Goal: Transaction & Acquisition: Purchase product/service

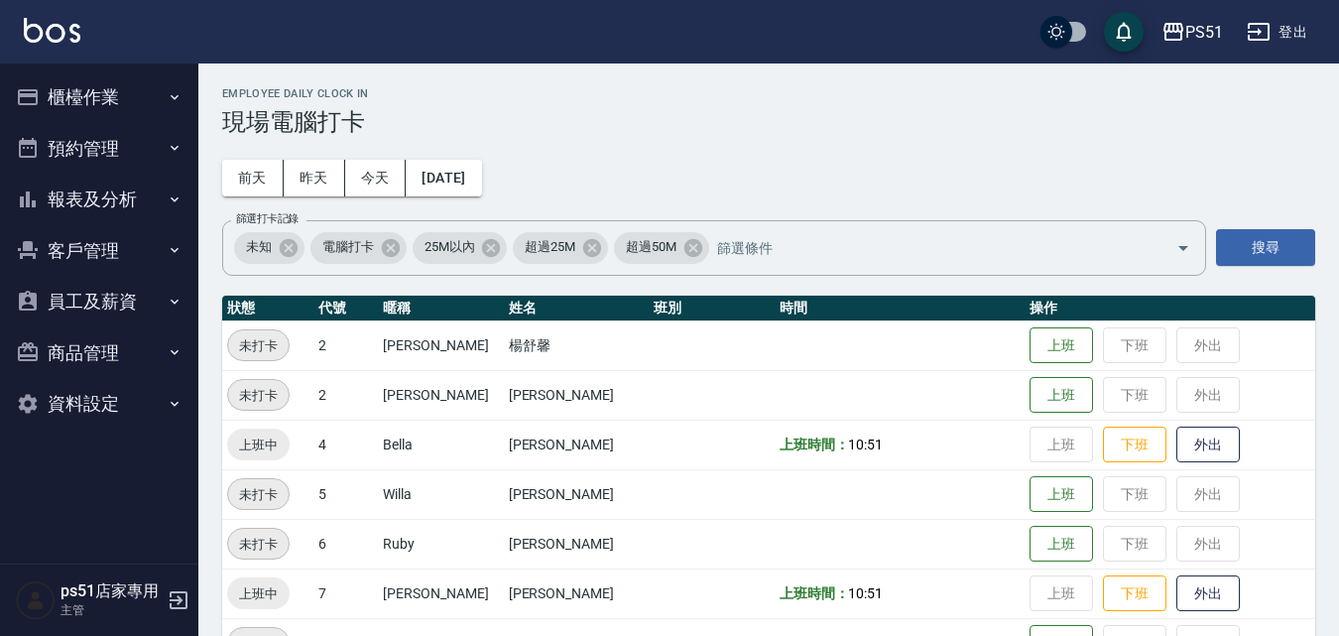
click at [774, 321] on th "時間" at bounding box center [899, 308] width 250 height 26
click at [90, 103] on button "櫃檯作業" at bounding box center [99, 97] width 182 height 52
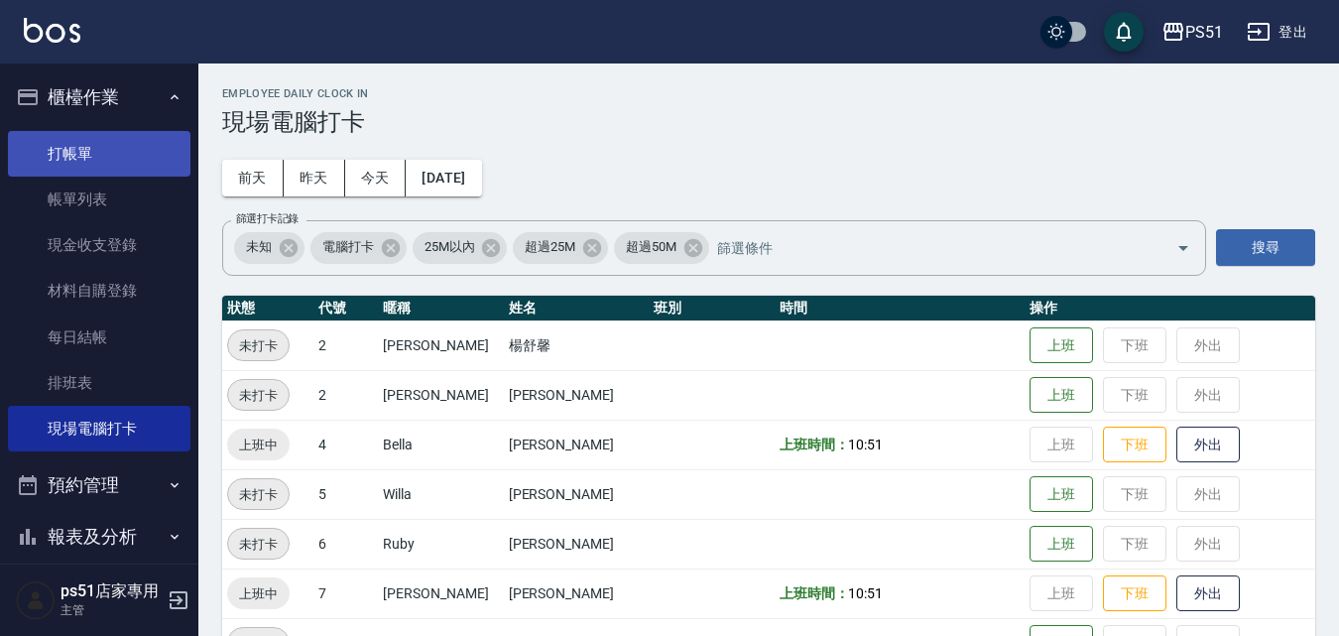
click at [92, 144] on link "打帳單" at bounding box center [99, 154] width 182 height 46
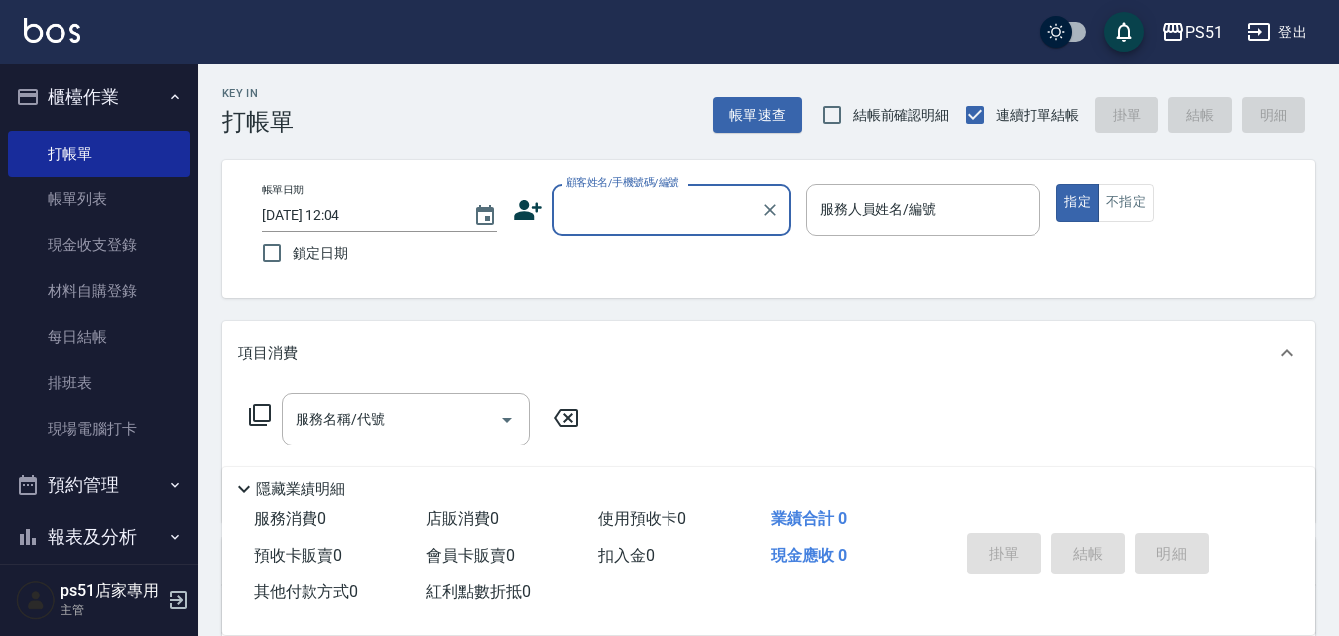
click at [680, 217] on input "顧客姓名/手機號碼/編號" at bounding box center [656, 209] width 190 height 35
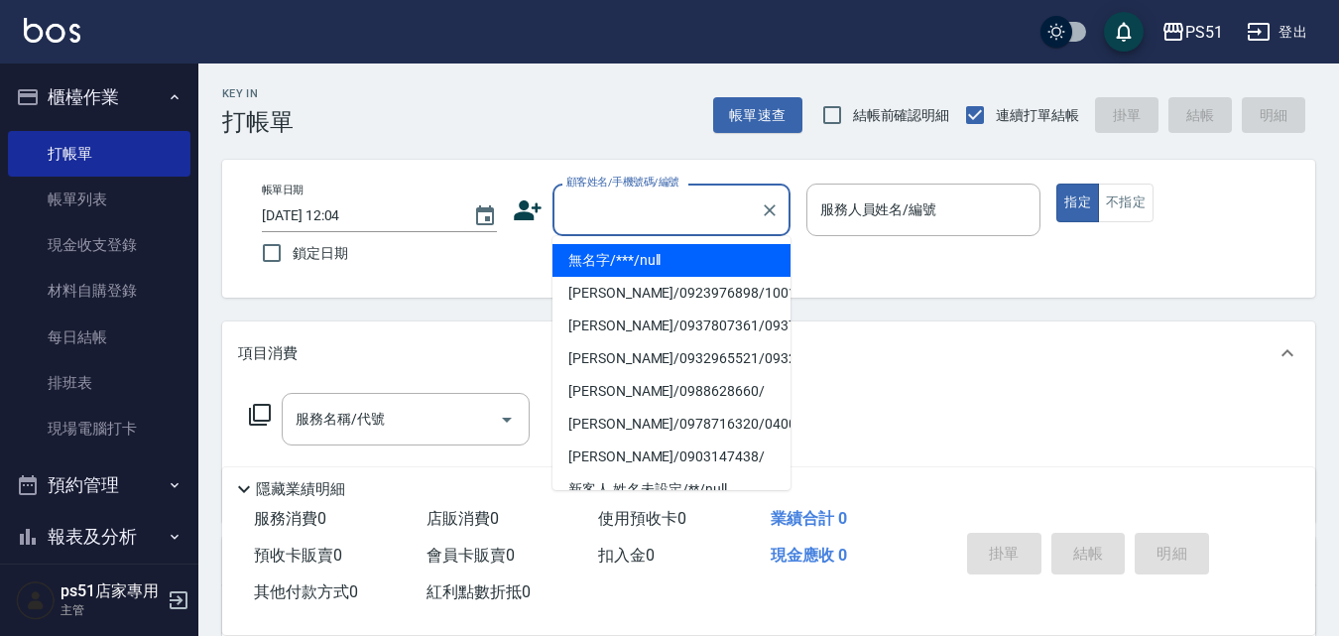
click at [681, 267] on li "無名字/***/null" at bounding box center [671, 260] width 238 height 33
type input "無名字/***/null"
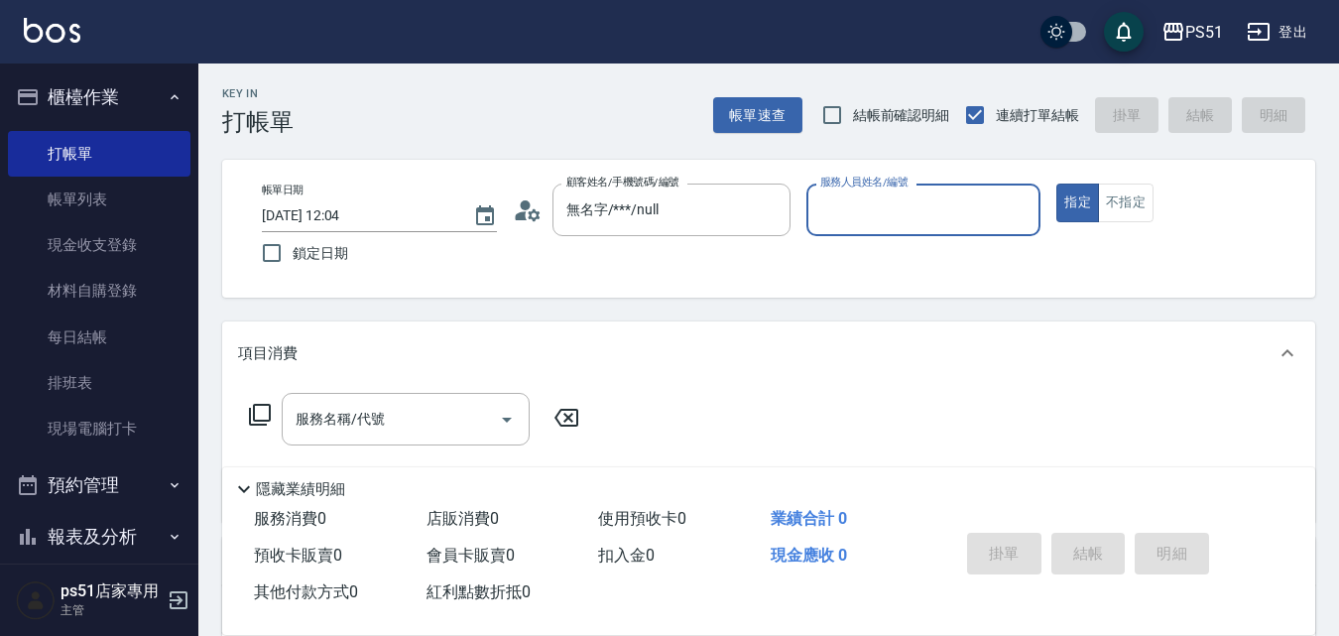
click at [906, 214] on input "服務人員姓名/編號" at bounding box center [923, 209] width 217 height 35
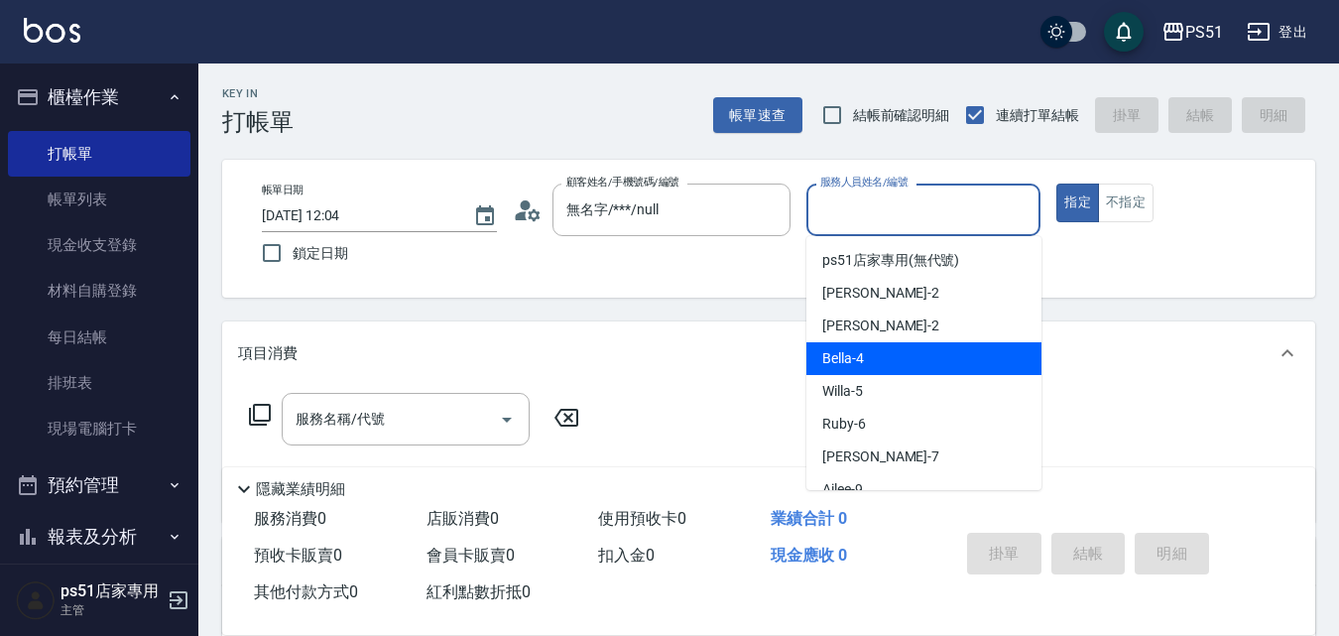
click at [892, 351] on div "Bella -4" at bounding box center [923, 358] width 235 height 33
type input "Bella-4"
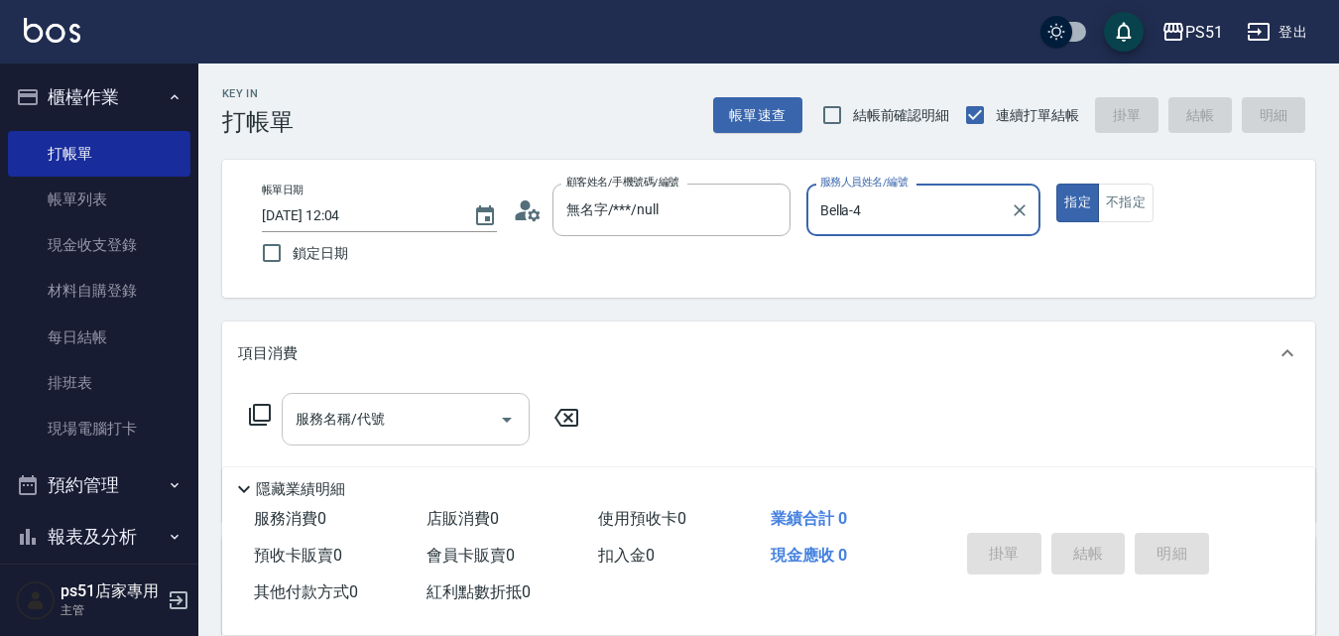
click at [418, 426] on input "服務名稱/代號" at bounding box center [391, 419] width 200 height 35
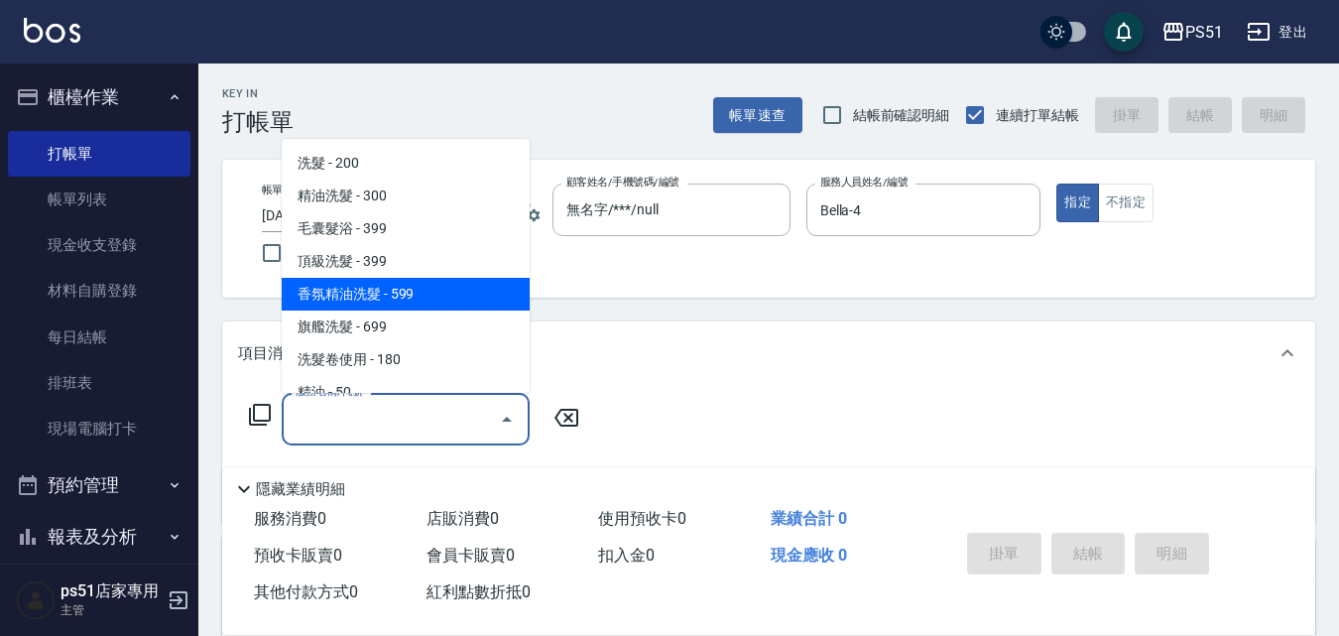
scroll to position [463, 0]
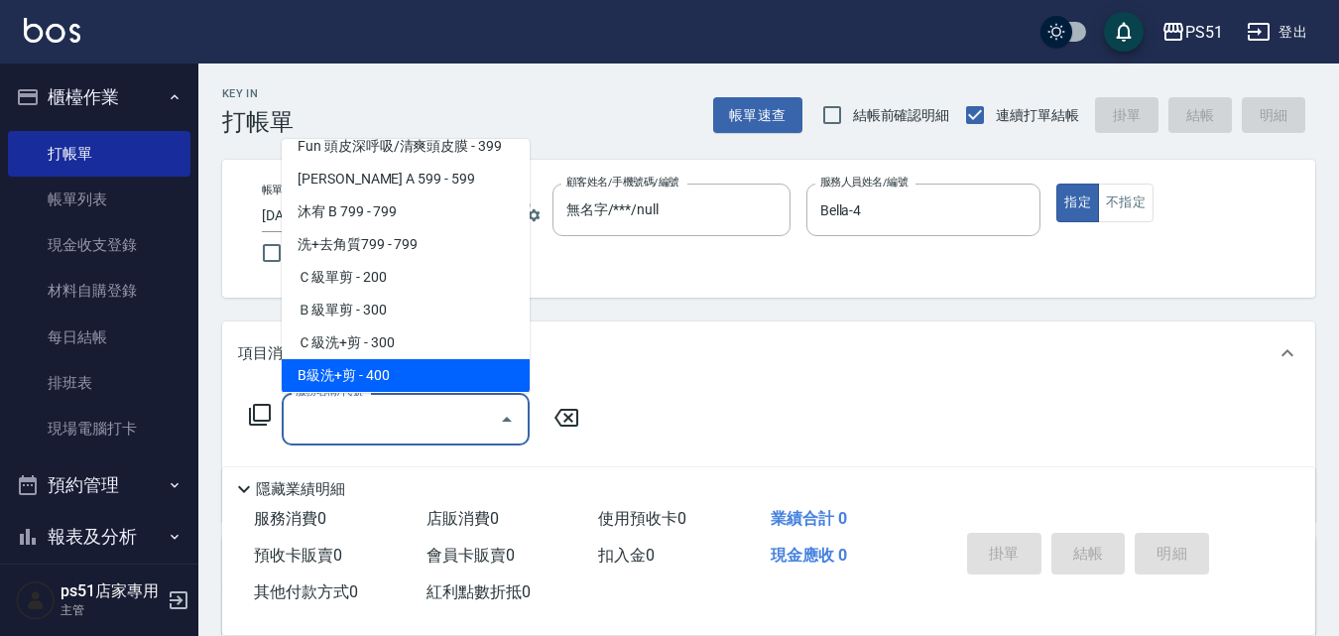
click at [441, 363] on span "B級洗+剪 - 400" at bounding box center [406, 375] width 248 height 33
type input "B級洗+剪(204)"
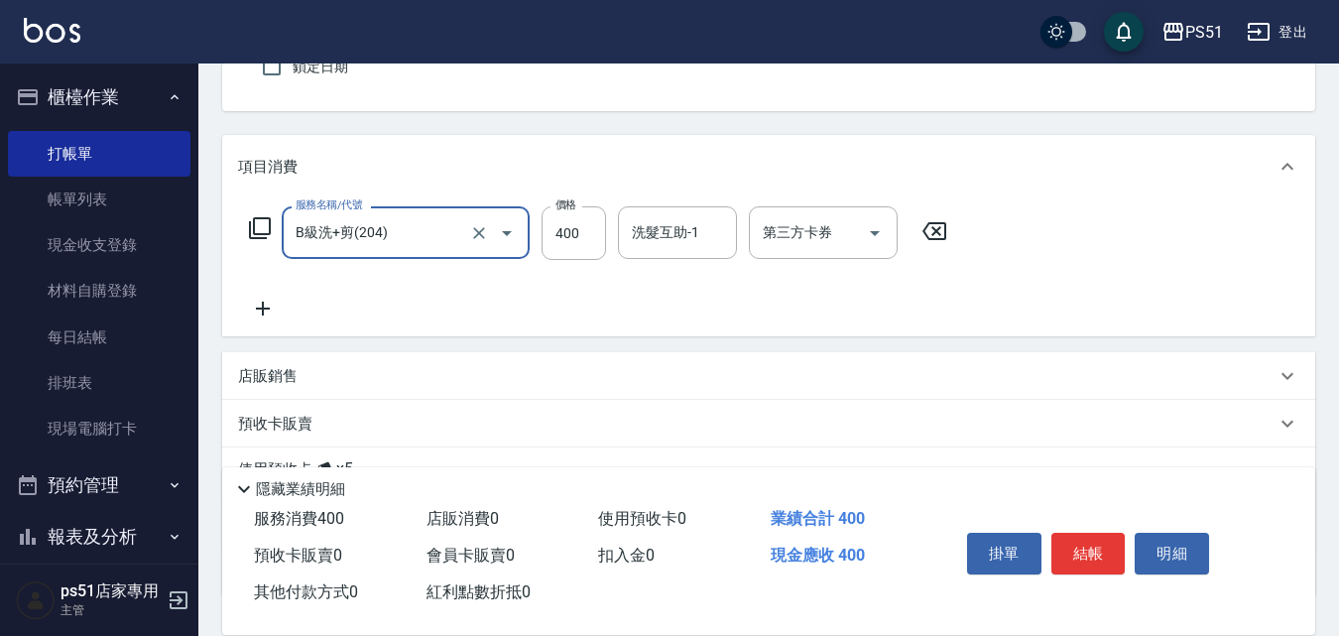
scroll to position [231, 0]
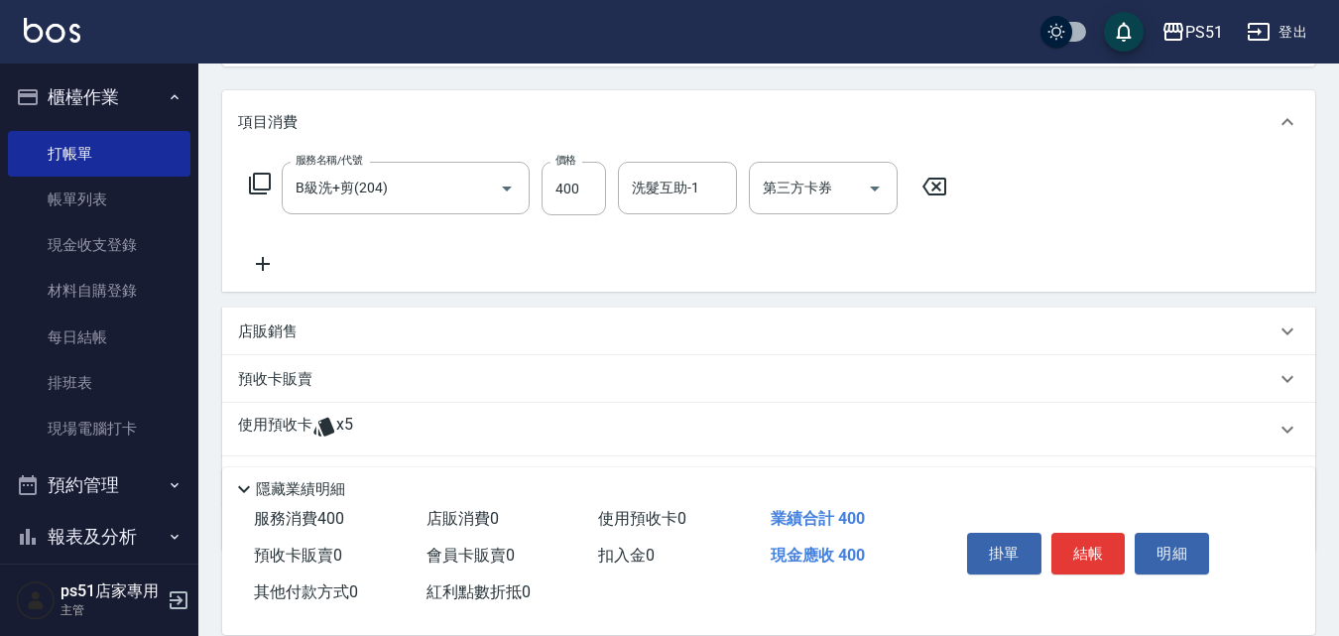
click at [250, 255] on icon at bounding box center [263, 264] width 50 height 24
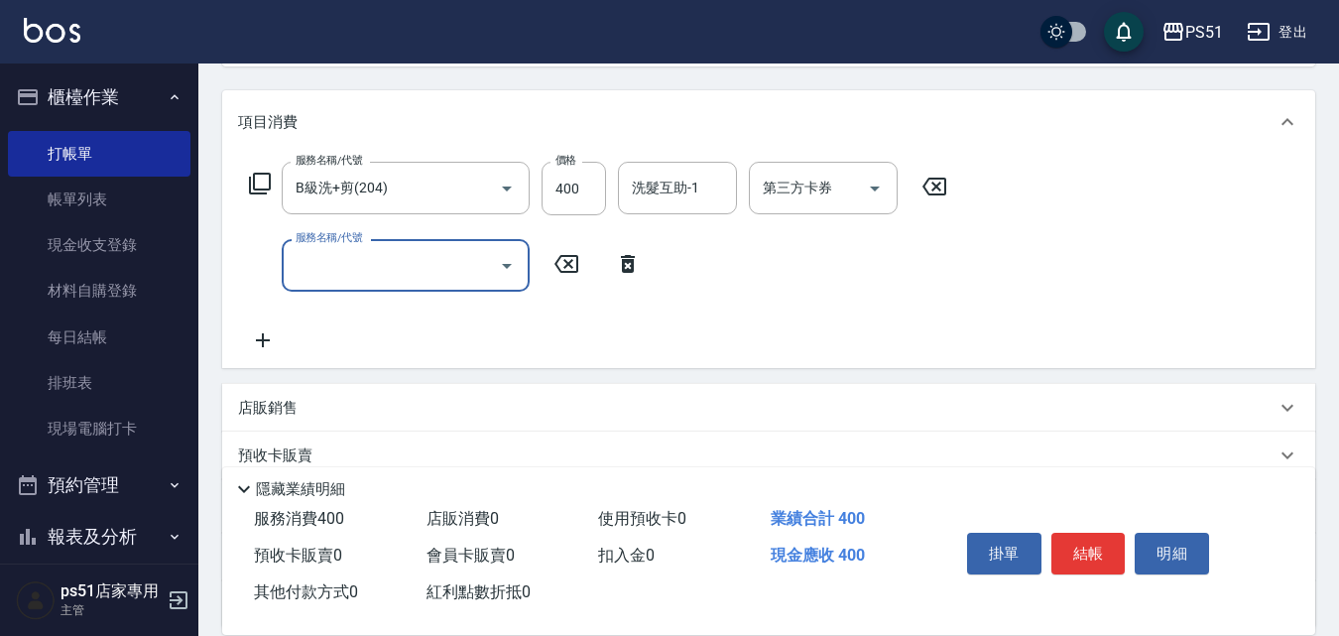
click at [331, 276] on input "服務名稱/代號" at bounding box center [391, 265] width 200 height 35
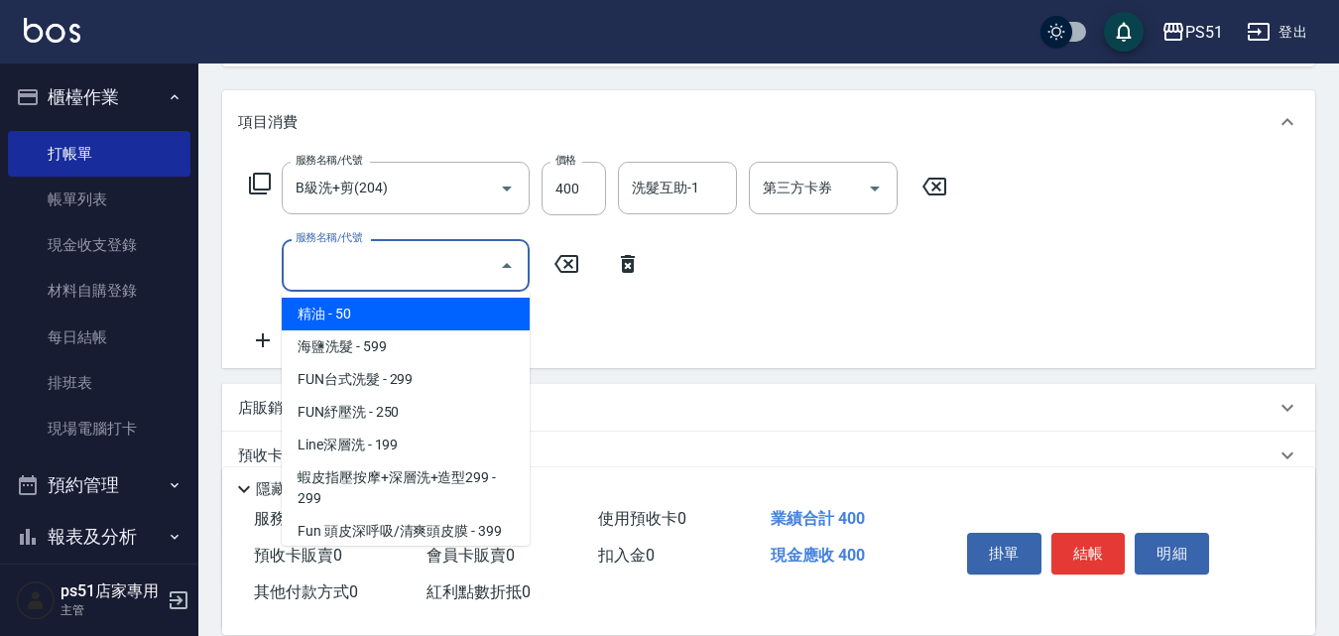
click at [368, 301] on span "精油 - 50" at bounding box center [406, 313] width 248 height 33
type input "精油(108)"
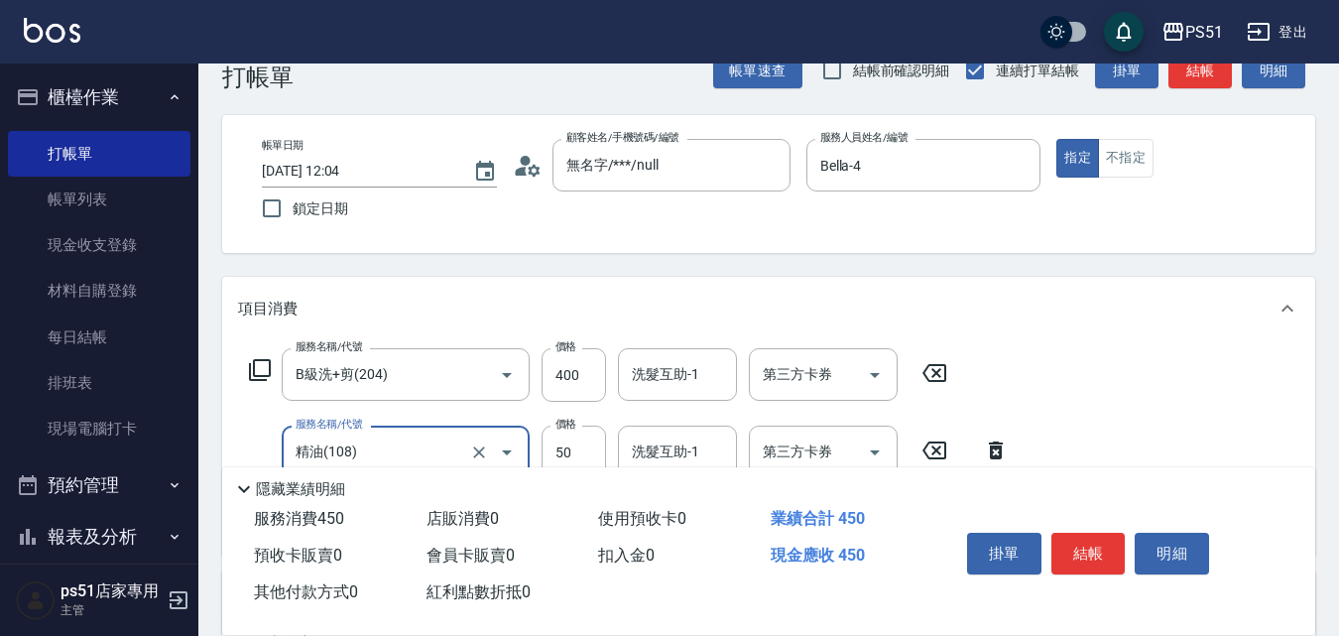
scroll to position [0, 0]
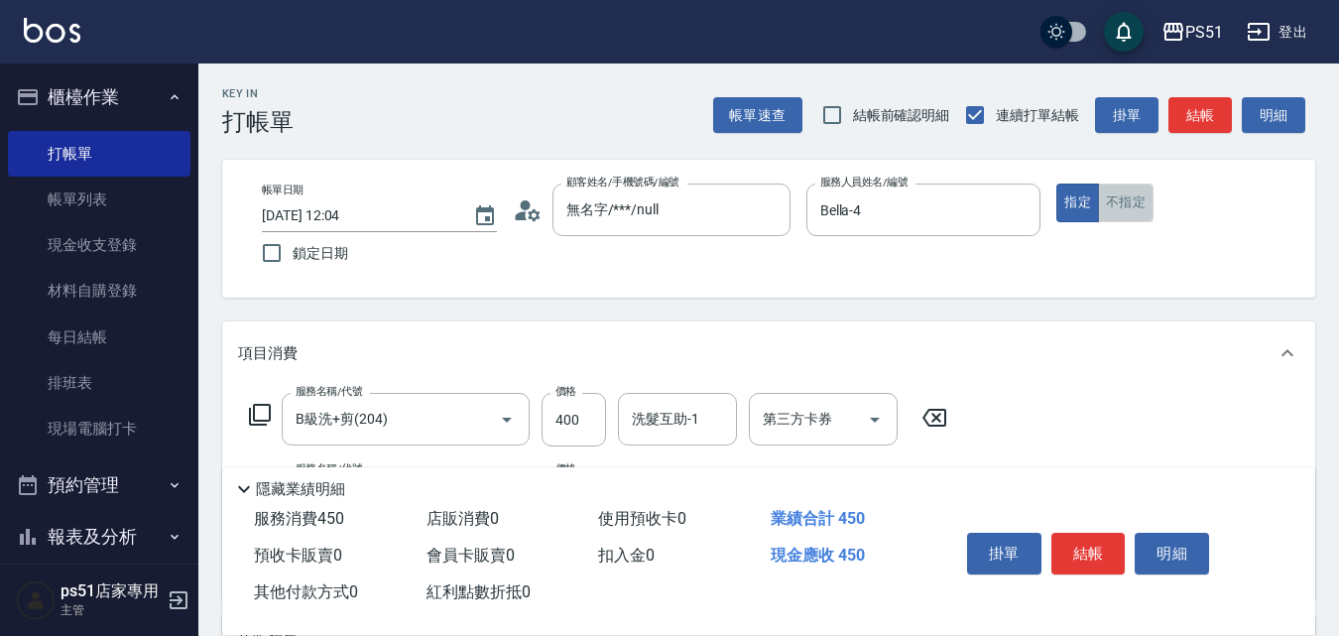
click at [1136, 192] on button "不指定" at bounding box center [1126, 202] width 56 height 39
click at [1185, 128] on button "結帳" at bounding box center [1199, 115] width 63 height 37
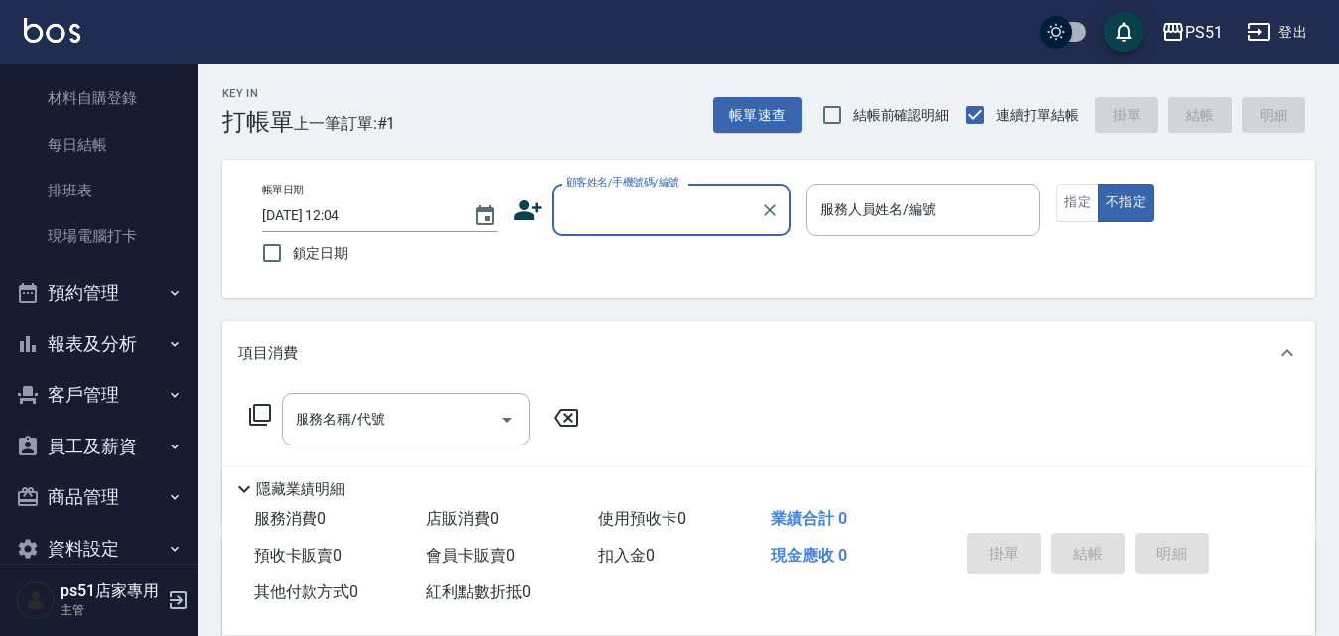
scroll to position [226, 0]
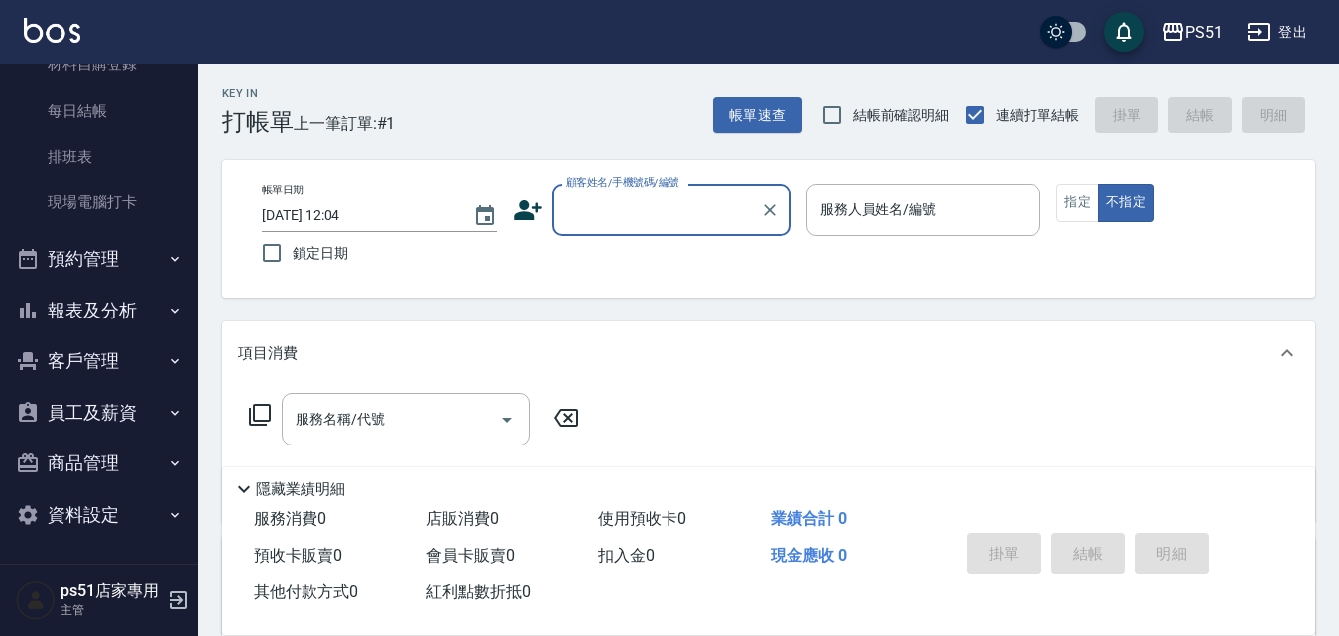
click at [103, 305] on button "報表及分析" at bounding box center [99, 311] width 182 height 52
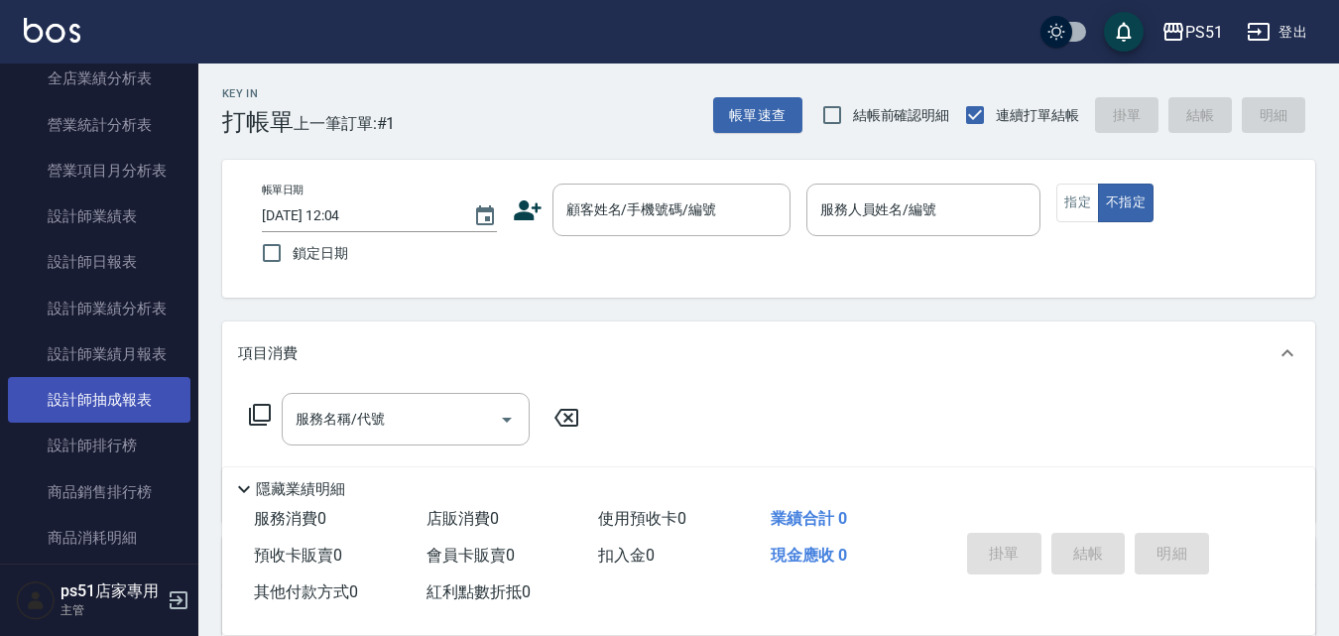
scroll to position [920, 0]
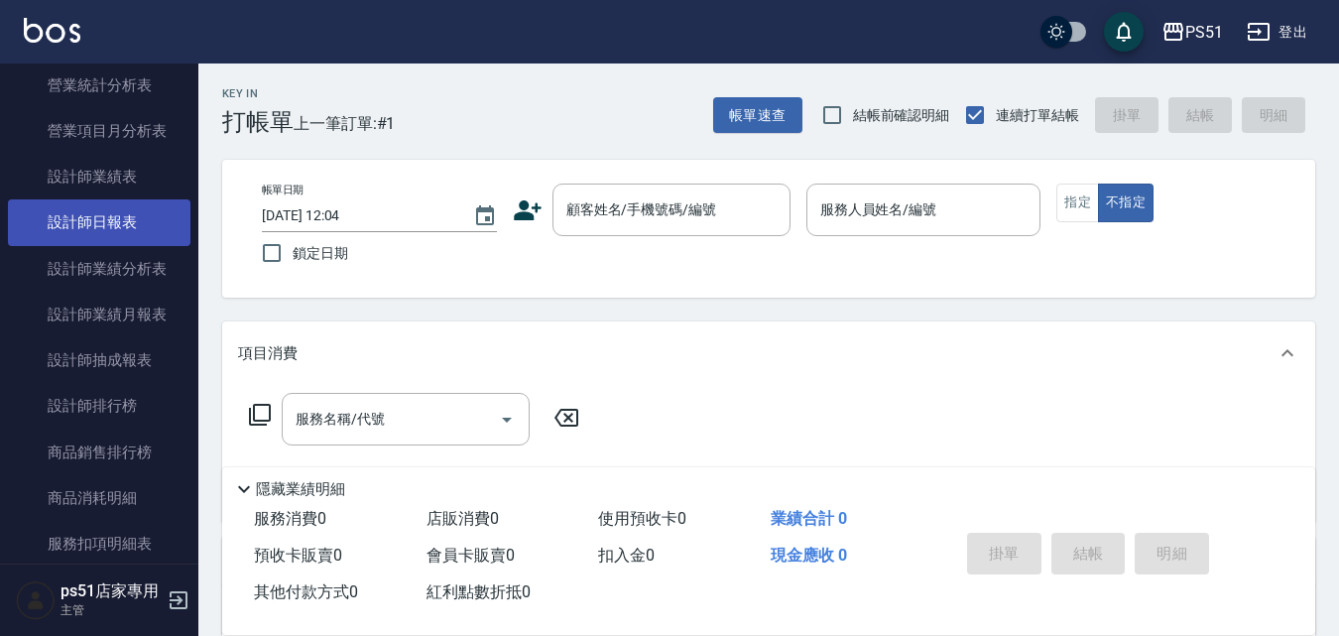
click at [126, 239] on link "設計師日報表" at bounding box center [99, 222] width 182 height 46
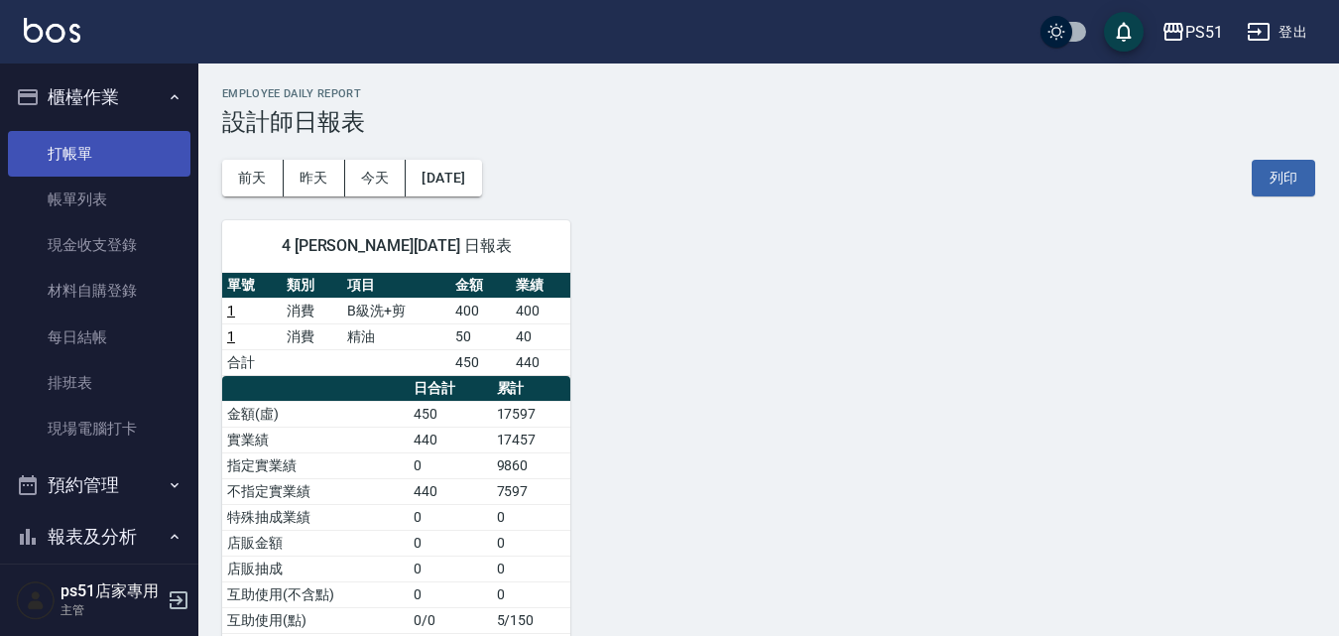
click at [102, 142] on link "打帳單" at bounding box center [99, 154] width 182 height 46
